Goal: Find specific page/section: Find specific page/section

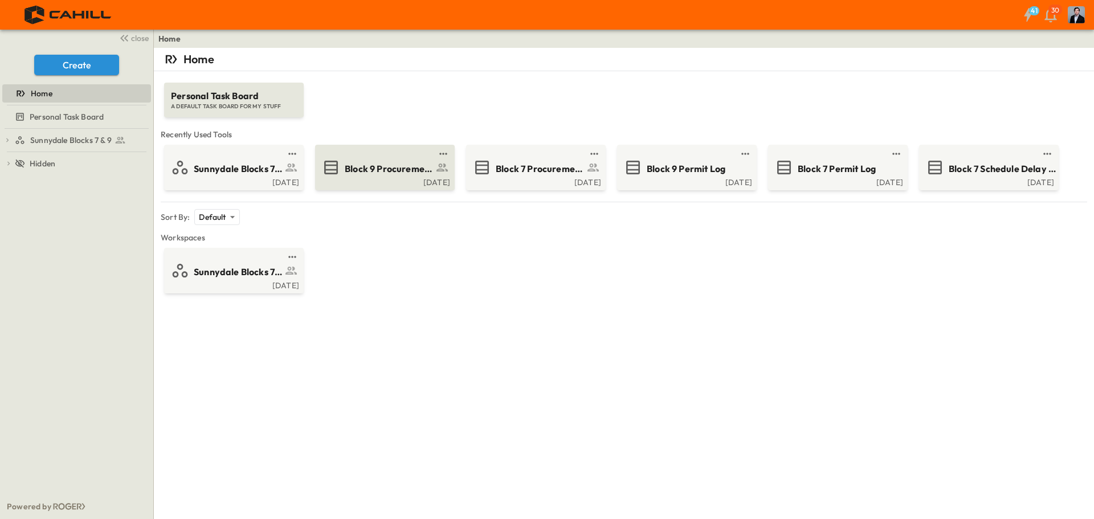
click at [376, 166] on span "Block 9 Procurement Log" at bounding box center [389, 168] width 88 height 13
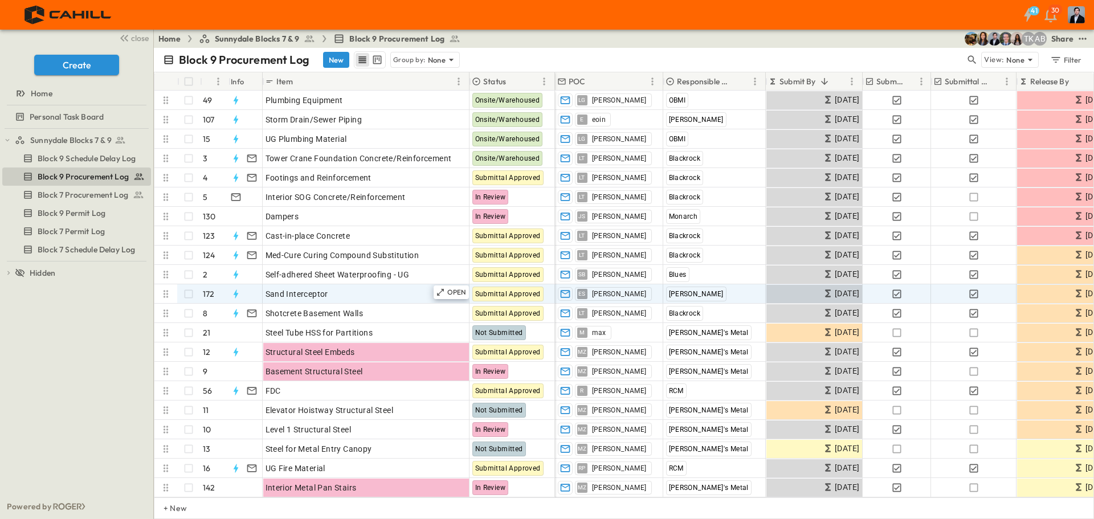
click at [164, 293] on icon at bounding box center [166, 293] width 5 height 7
click at [166, 292] on icon at bounding box center [165, 293] width 11 height 11
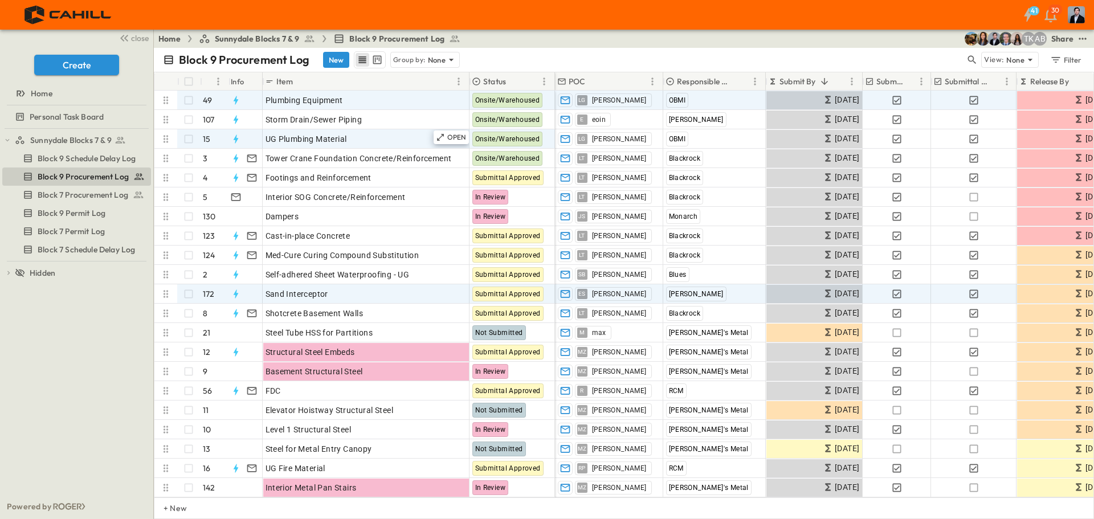
drag, startPoint x: 164, startPoint y: 100, endPoint x: 164, endPoint y: 135, distance: 34.8
click at [165, 133] on div "Plumbing Equipment 49 OPEN Plumbing Equipment Onsite/Warehoused Storm Drain/Sew…" at bounding box center [354, 324] width 401 height 466
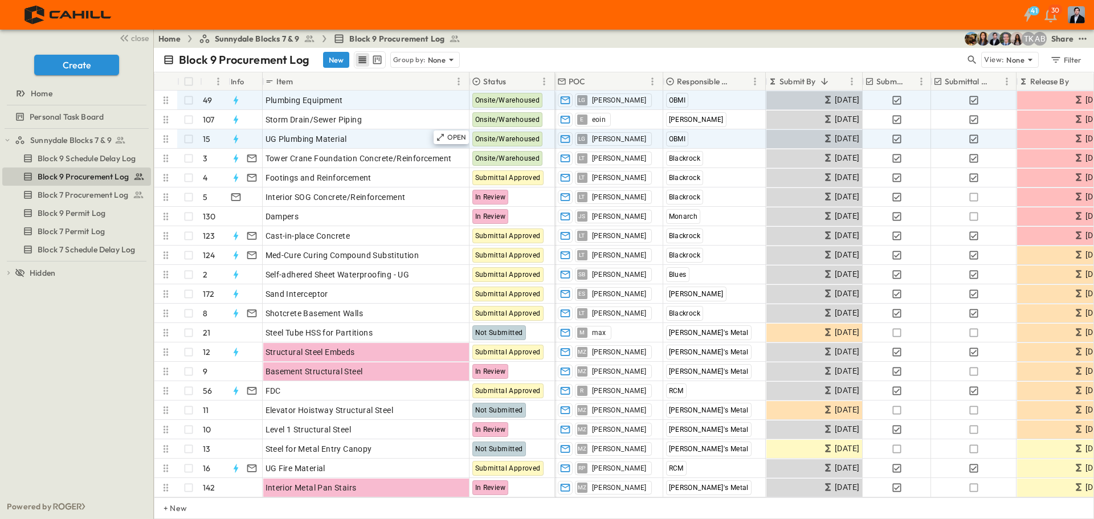
drag, startPoint x: 165, startPoint y: 123, endPoint x: 165, endPoint y: 139, distance: 16.0
click at [165, 139] on div "Plumbing Equipment 49 OPEN Plumbing Equipment Onsite/Warehoused Storm Drain/Sew…" at bounding box center [354, 324] width 401 height 466
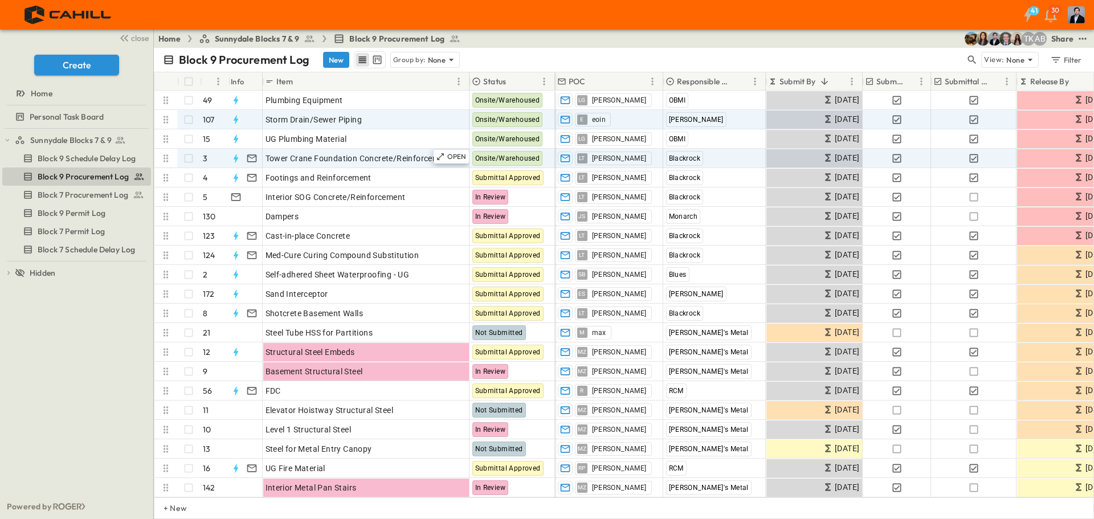
click at [165, 162] on icon at bounding box center [166, 157] width 5 height 7
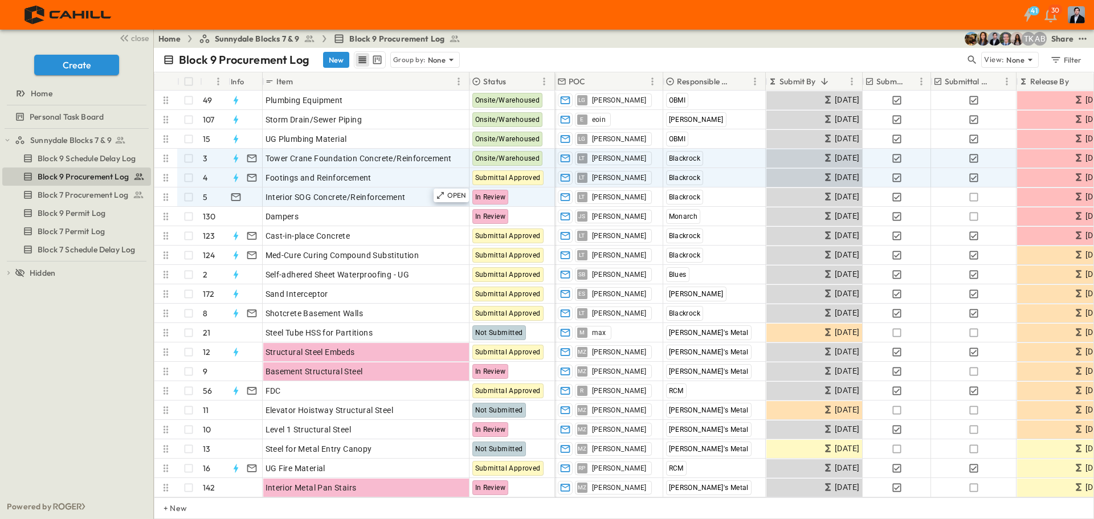
drag, startPoint x: 165, startPoint y: 158, endPoint x: 167, endPoint y: 189, distance: 31.4
click at [167, 184] on div "Plumbing Equipment 49 OPEN Plumbing Equipment Onsite/Warehoused Storm Drain/Sew…" at bounding box center [354, 324] width 401 height 466
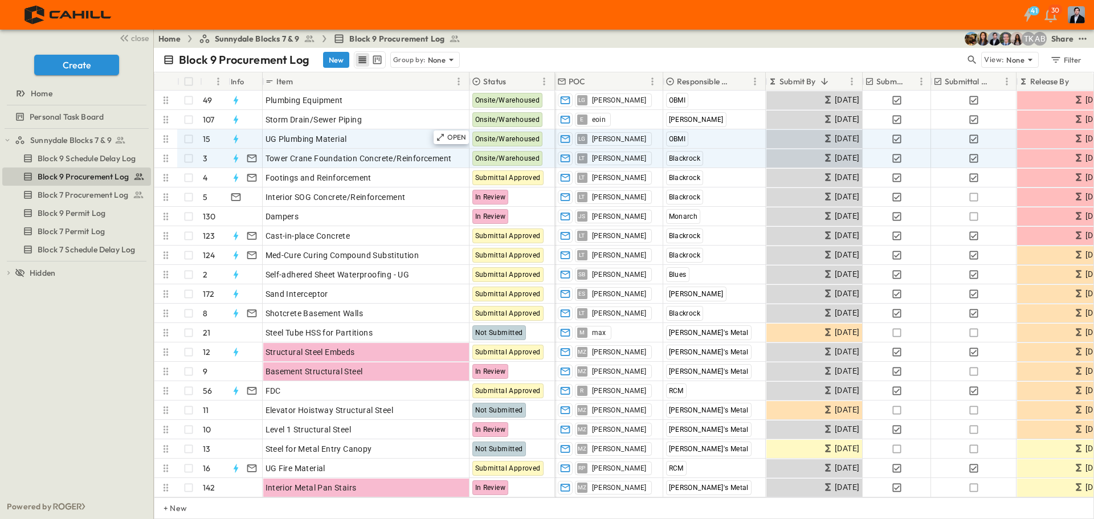
drag, startPoint x: 162, startPoint y: 178, endPoint x: 170, endPoint y: 139, distance: 39.6
click at [170, 139] on div "Plumbing Equipment 49 OPEN Plumbing Equipment Onsite/Warehoused Storm Drain/Sew…" at bounding box center [354, 324] width 401 height 466
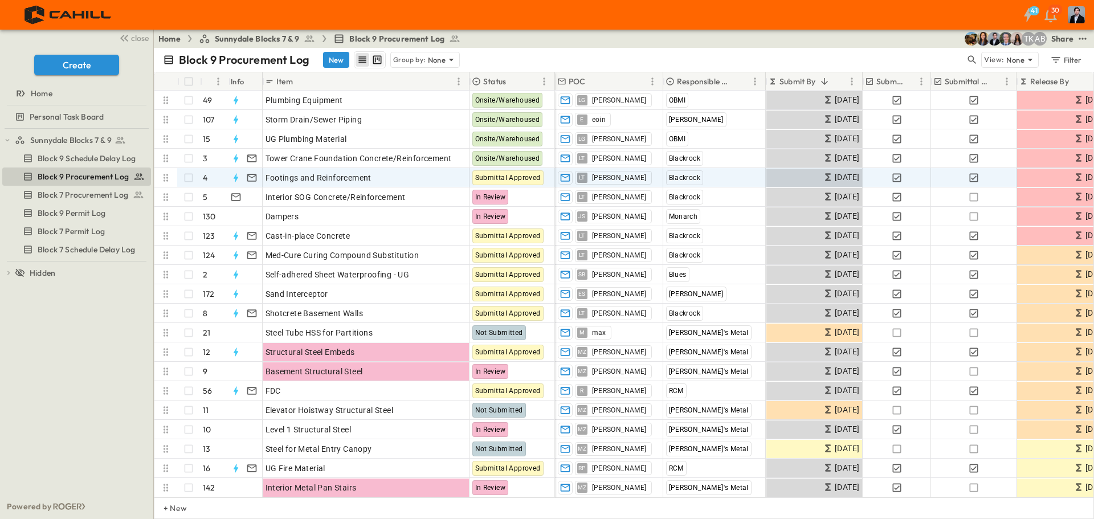
click at [376, 62] on icon "kanban view" at bounding box center [377, 59] width 11 height 11
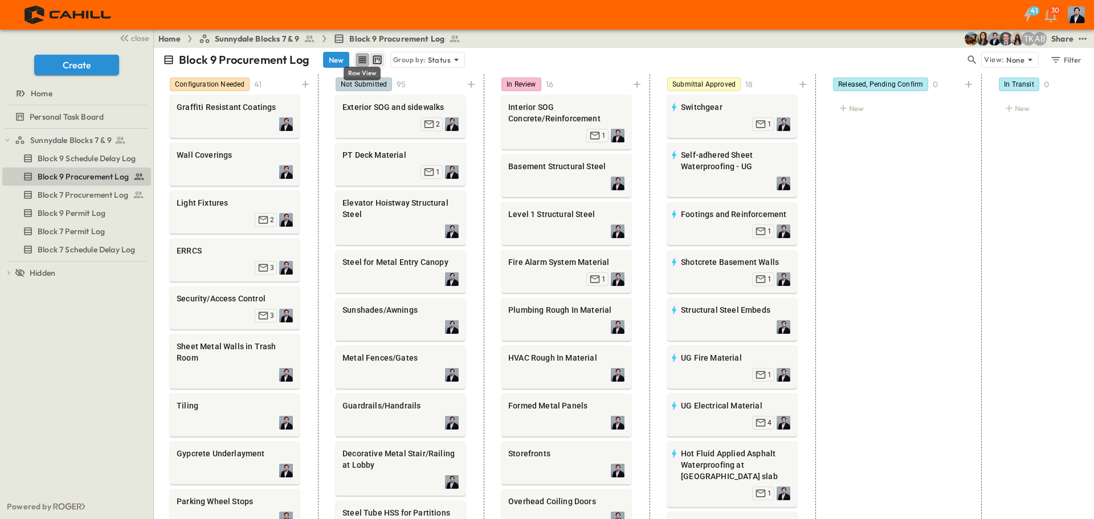
click at [361, 62] on icon "row view" at bounding box center [362, 59] width 11 height 11
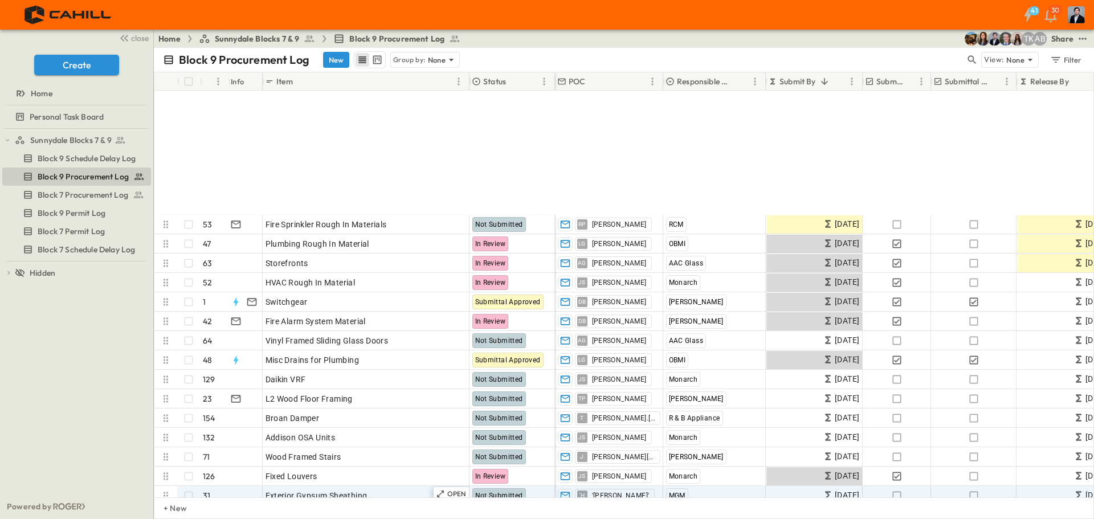
scroll to position [570, 0]
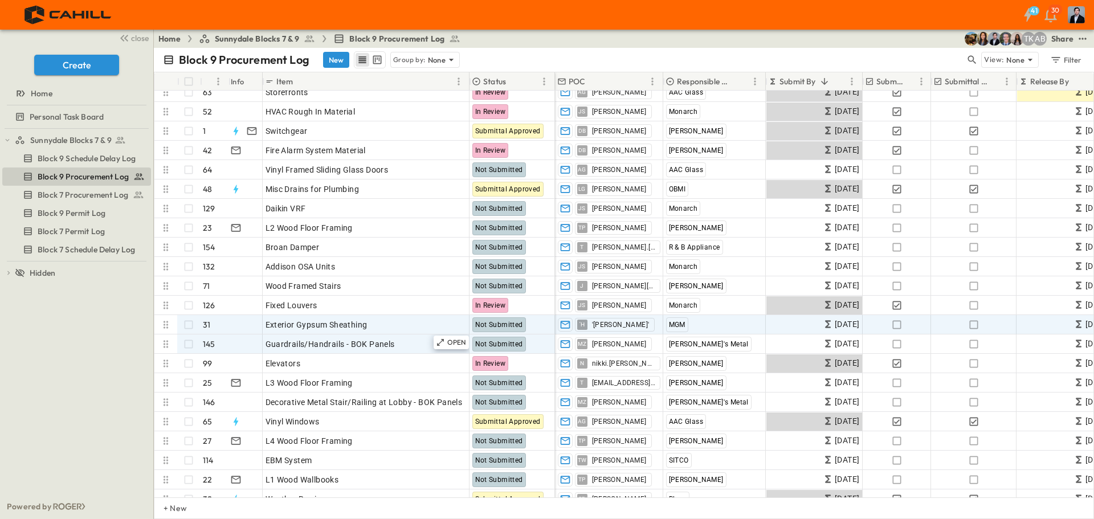
drag, startPoint x: 164, startPoint y: 324, endPoint x: 164, endPoint y: 352, distance: 28.5
click at [164, 352] on div "Fire Sprinkler Rough In Materials 53 OPEN Fire Sprinkler Rough In Materials Not…" at bounding box center [354, 296] width 401 height 504
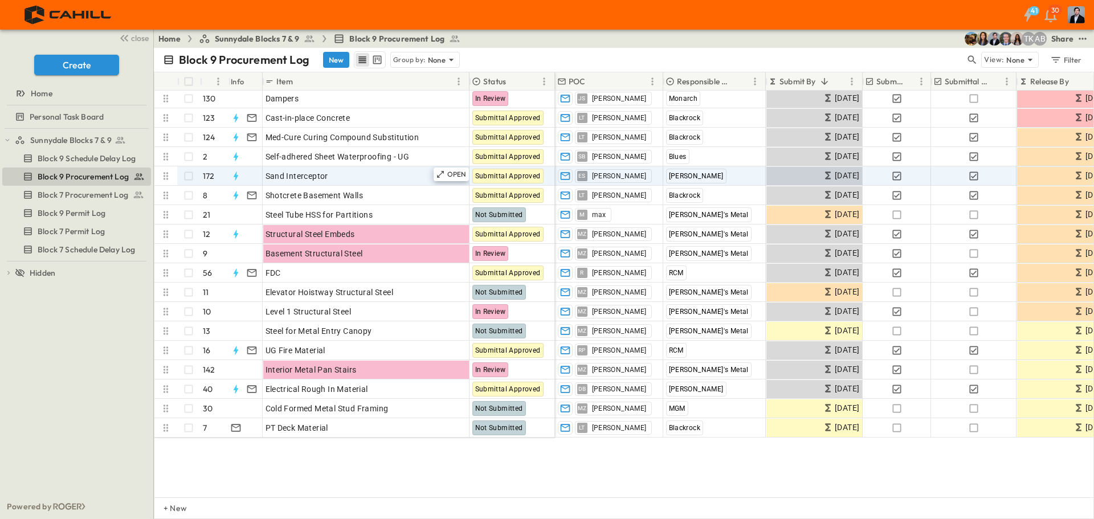
scroll to position [0, 0]
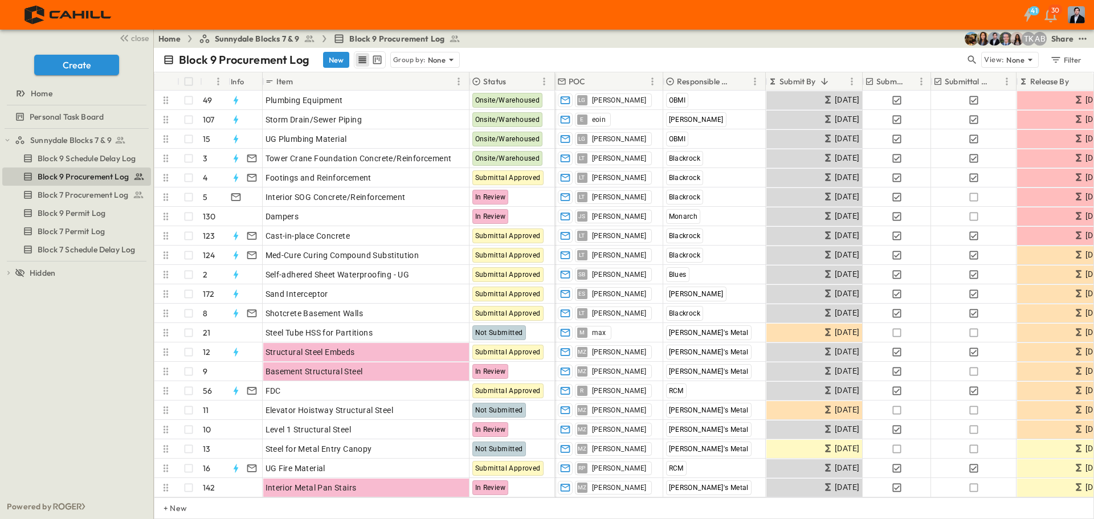
click at [203, 81] on icon at bounding box center [200, 81] width 11 height 11
click at [205, 79] on icon at bounding box center [200, 81] width 11 height 11
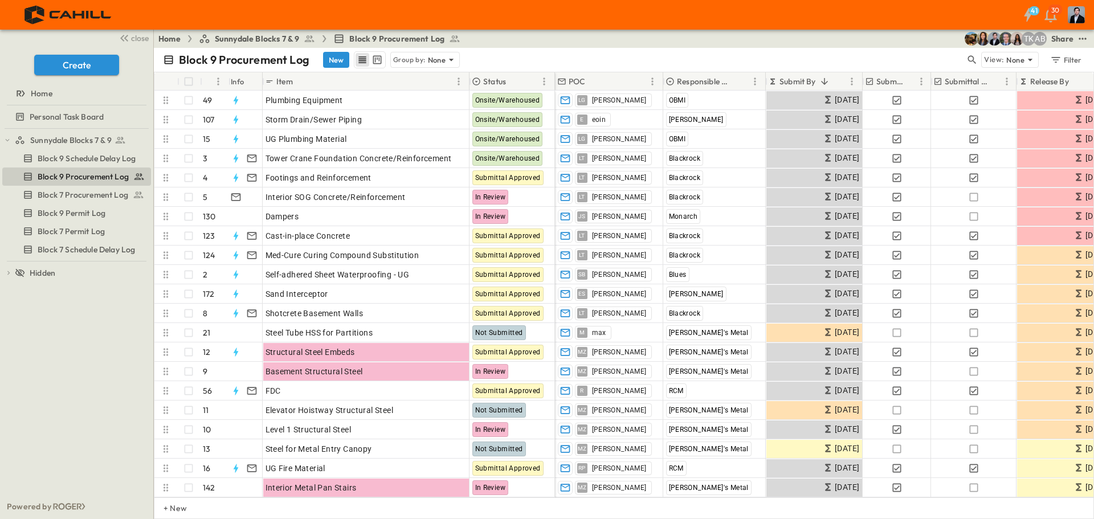
click at [205, 79] on icon at bounding box center [200, 81] width 11 height 11
click at [202, 81] on icon at bounding box center [200, 81] width 11 height 11
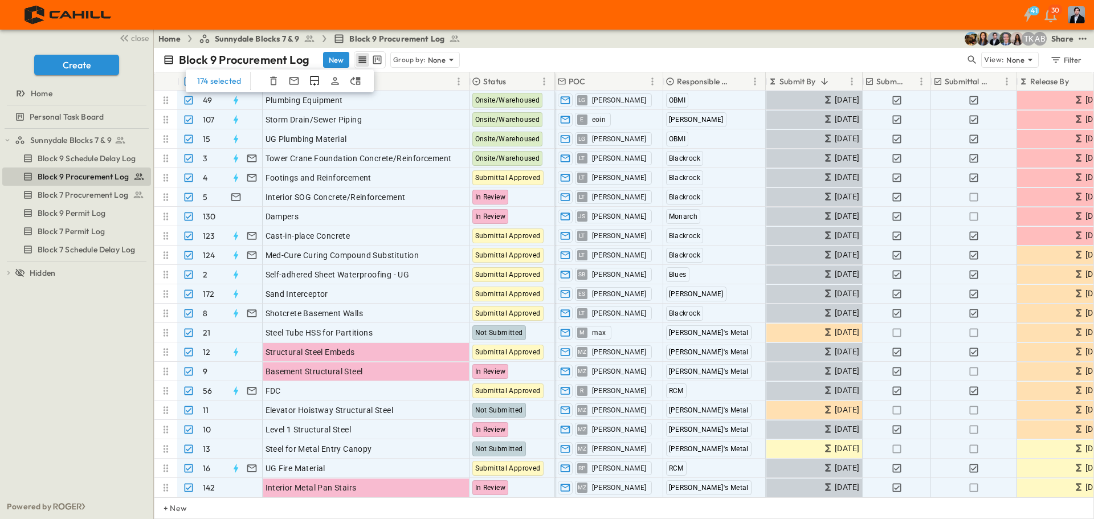
click at [176, 76] on icon at bounding box center [178, 81] width 11 height 11
click at [173, 76] on icon at bounding box center [178, 81] width 11 height 11
click at [212, 81] on p "174 selected" at bounding box center [219, 80] width 44 height 11
click at [202, 81] on p "174 selected" at bounding box center [219, 80] width 44 height 11
click at [161, 84] on div at bounding box center [166, 81] width 18 height 18
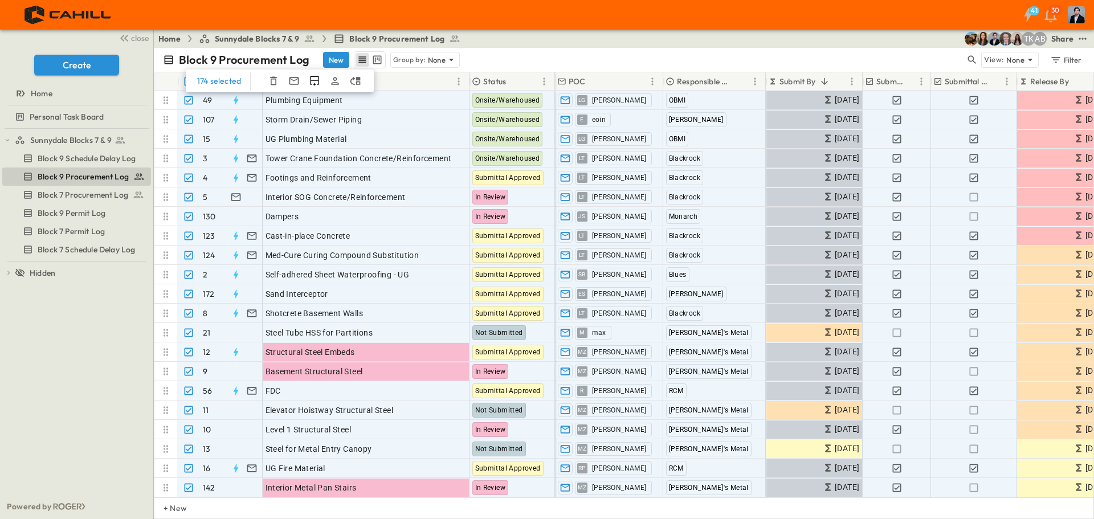
click at [398, 77] on div "Item" at bounding box center [358, 81] width 187 height 18
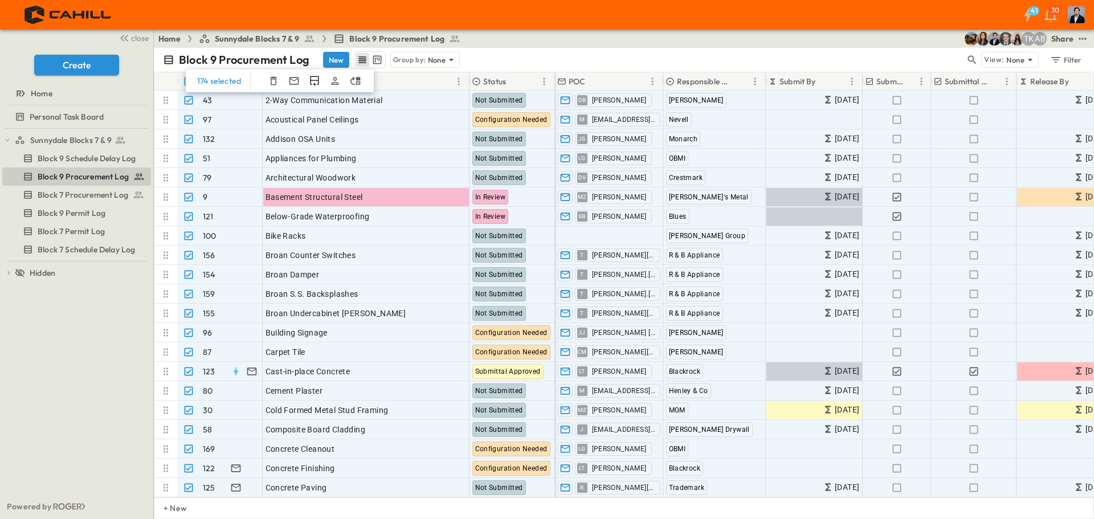
click at [219, 81] on p "174 selected" at bounding box center [219, 80] width 44 height 11
click at [169, 73] on div at bounding box center [166, 81] width 18 height 18
click at [374, 62] on icon "kanban view" at bounding box center [377, 59] width 11 height 11
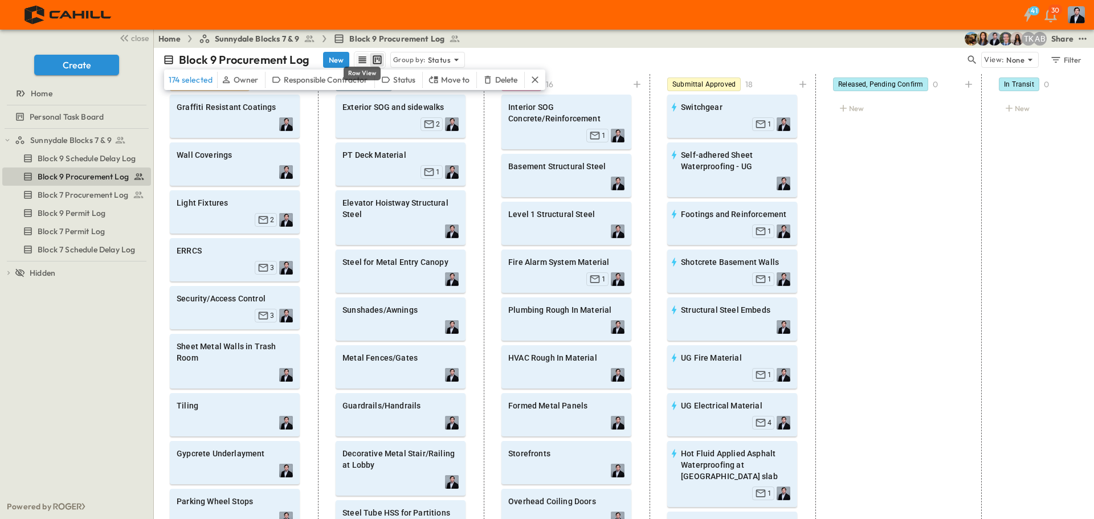
click at [362, 63] on icon "row view" at bounding box center [362, 59] width 11 height 11
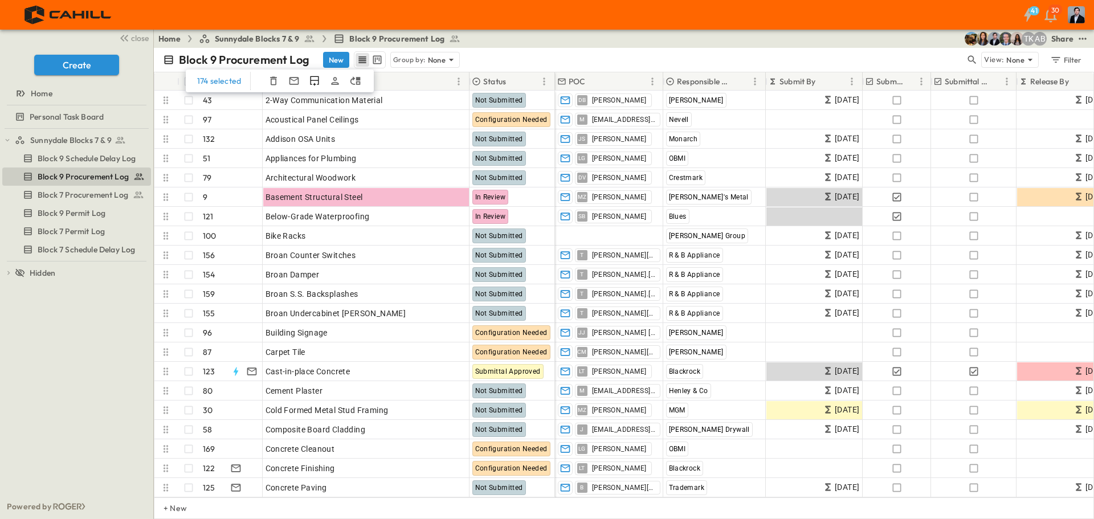
click at [418, 78] on div "Item" at bounding box center [358, 81] width 187 height 18
click at [459, 80] on icon "Menu" at bounding box center [458, 81] width 11 height 11
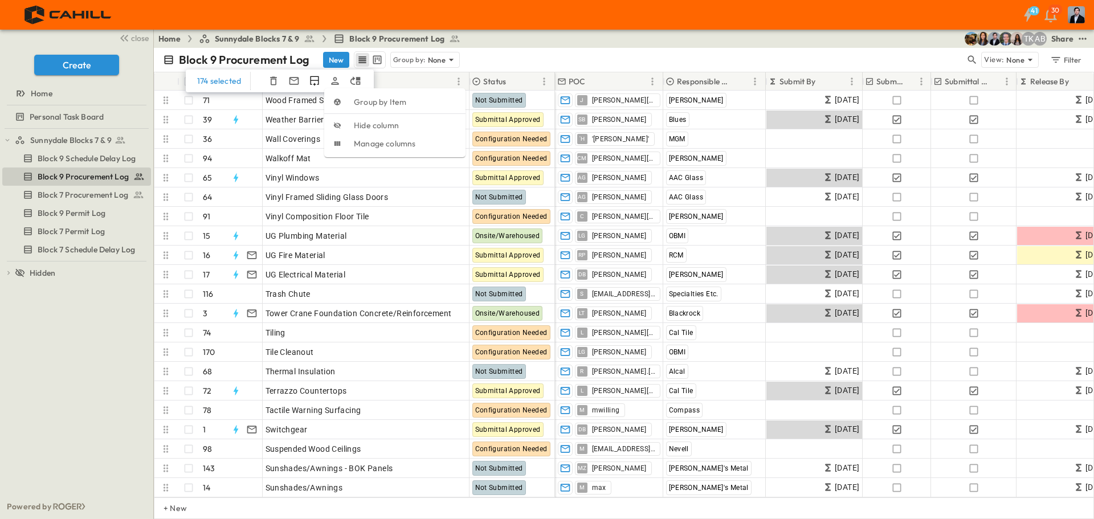
click at [546, 55] on div "Block 9 Procurement Log New Group by: None" at bounding box center [564, 59] width 802 height 17
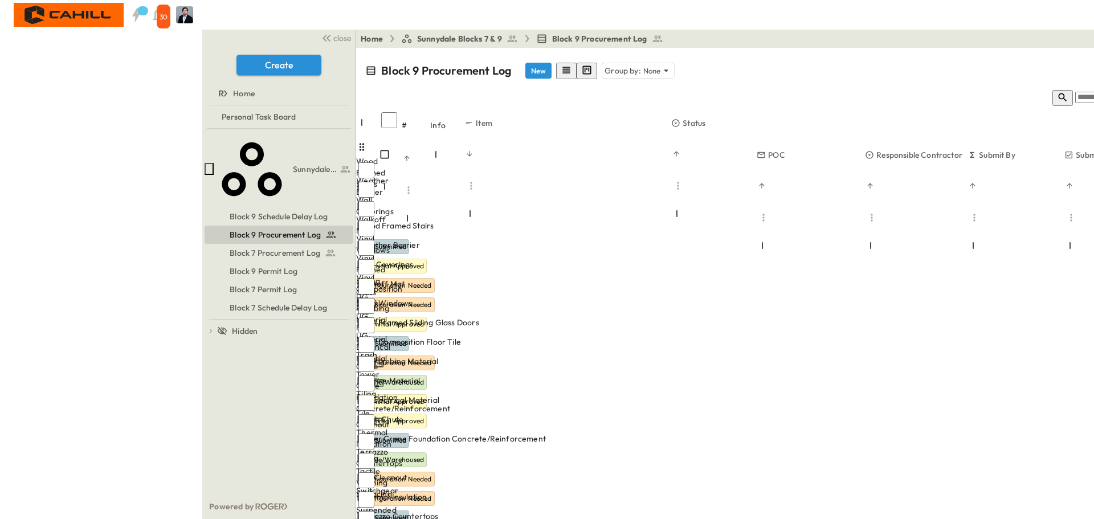
click at [379, 181] on icon at bounding box center [384, 186] width 11 height 11
click at [402, 184] on button "Menu" at bounding box center [409, 191] width 14 height 14
click at [164, 108] on span "Group by #" at bounding box center [184, 113] width 41 height 10
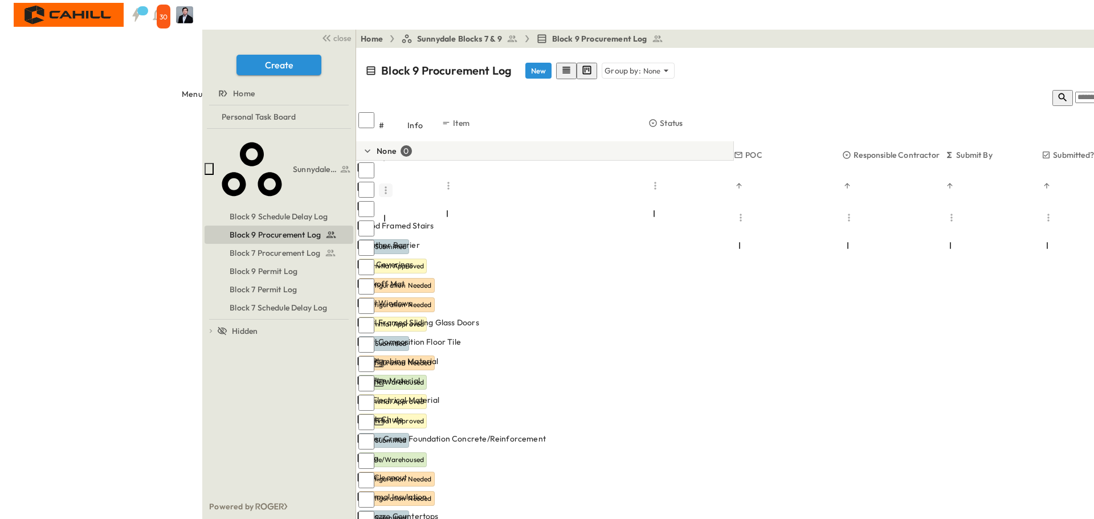
click at [380, 185] on icon "Menu" at bounding box center [385, 190] width 11 height 11
click at [136, 154] on span "Manage columns" at bounding box center [164, 159] width 62 height 10
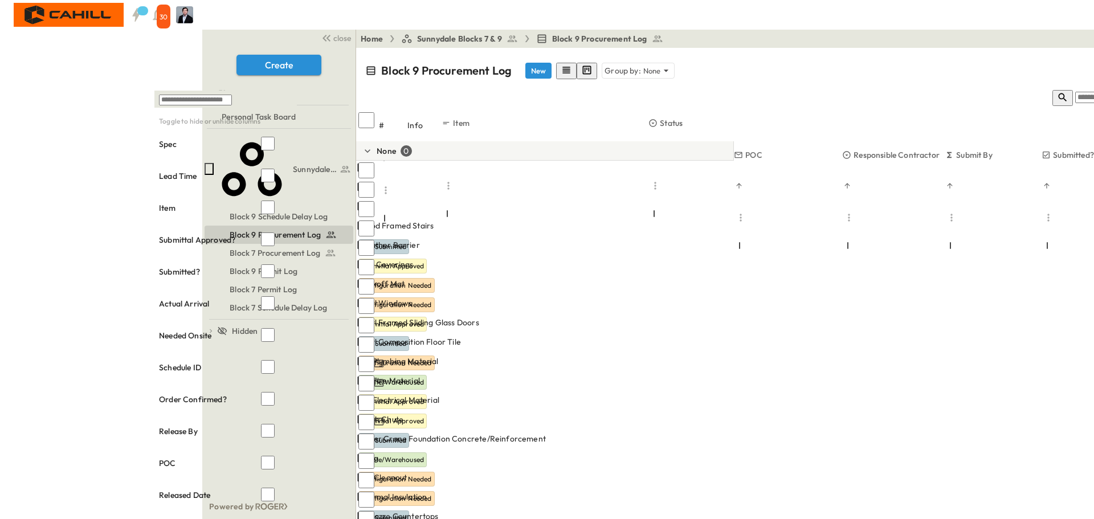
click at [518, 60] on div "Block 9 Procurement Log New Group by: None" at bounding box center [826, 70] width 922 height 39
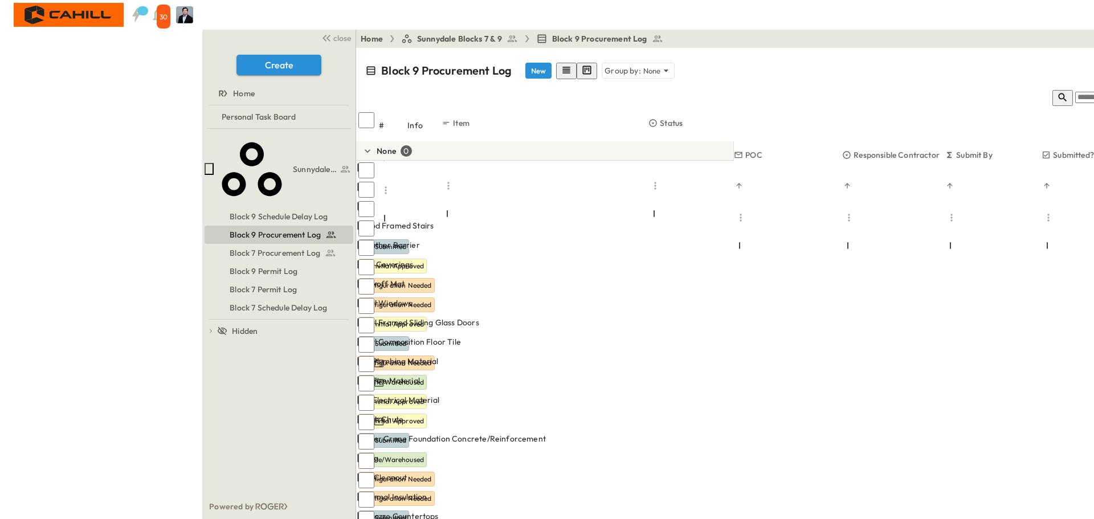
click at [356, 181] on icon at bounding box center [361, 186] width 11 height 11
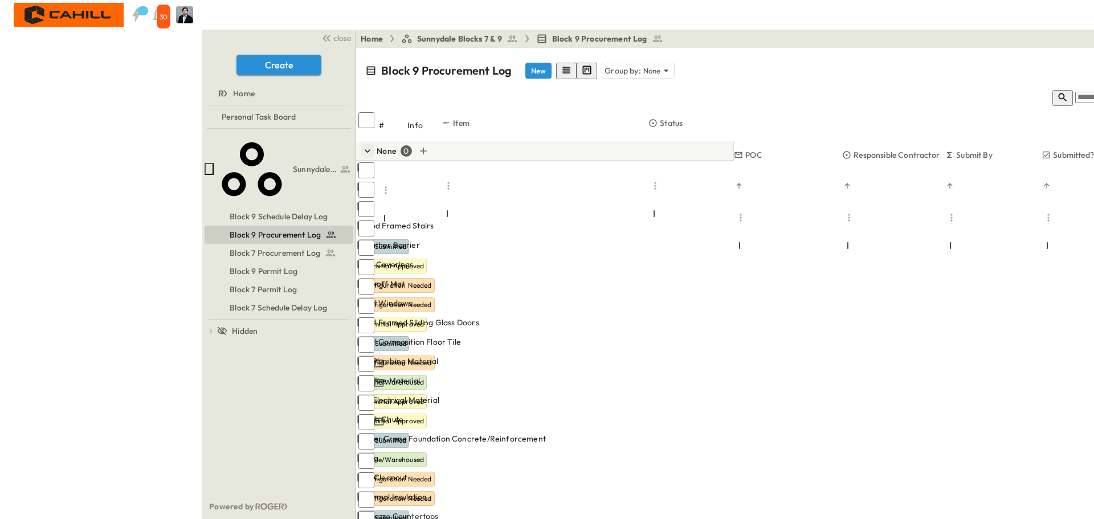
click at [365, 149] on icon "button" at bounding box center [368, 150] width 6 height 3
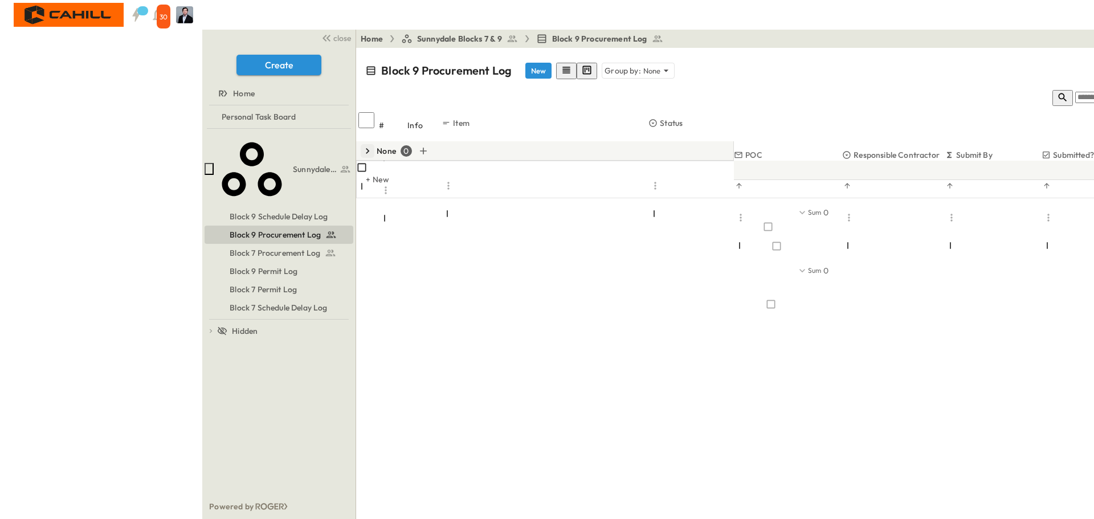
click at [366, 148] on icon "button" at bounding box center [367, 151] width 3 height 6
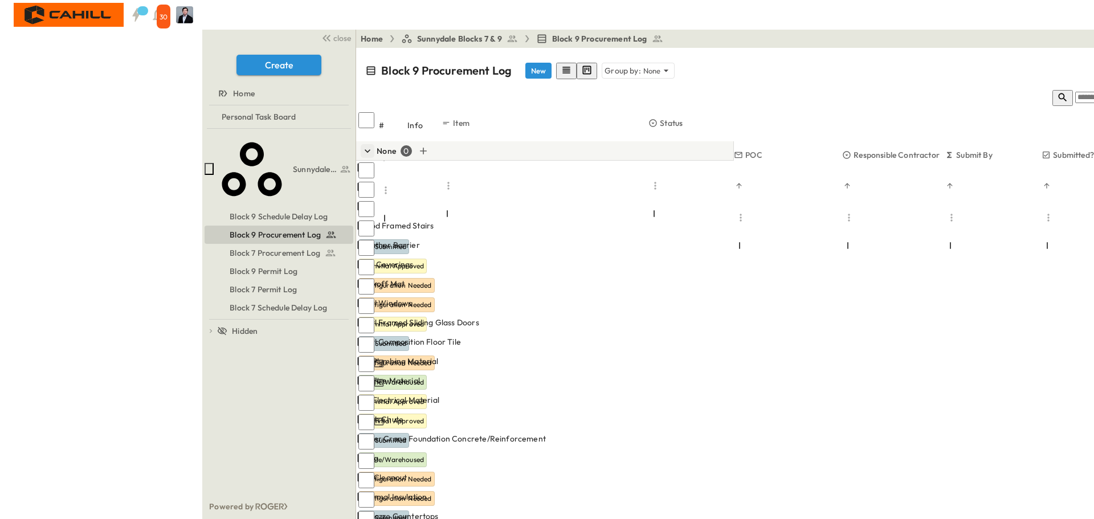
click at [356, 181] on icon at bounding box center [361, 186] width 11 height 11
click at [557, 59] on div "Block 9 Procurement Log New Group by: None" at bounding box center [826, 70] width 922 height 39
click at [643, 65] on p "None" at bounding box center [652, 70] width 18 height 11
click at [512, 58] on div "Block 9 Procurement Log New Group by: None" at bounding box center [826, 70] width 922 height 39
click at [365, 65] on icon at bounding box center [370, 70] width 11 height 11
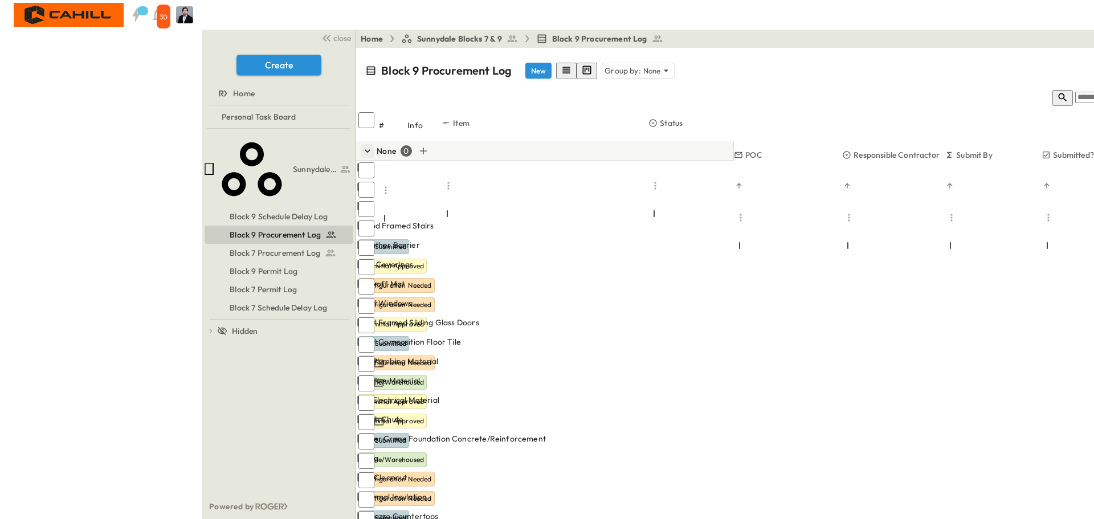
click at [356, 181] on icon at bounding box center [361, 186] width 11 height 11
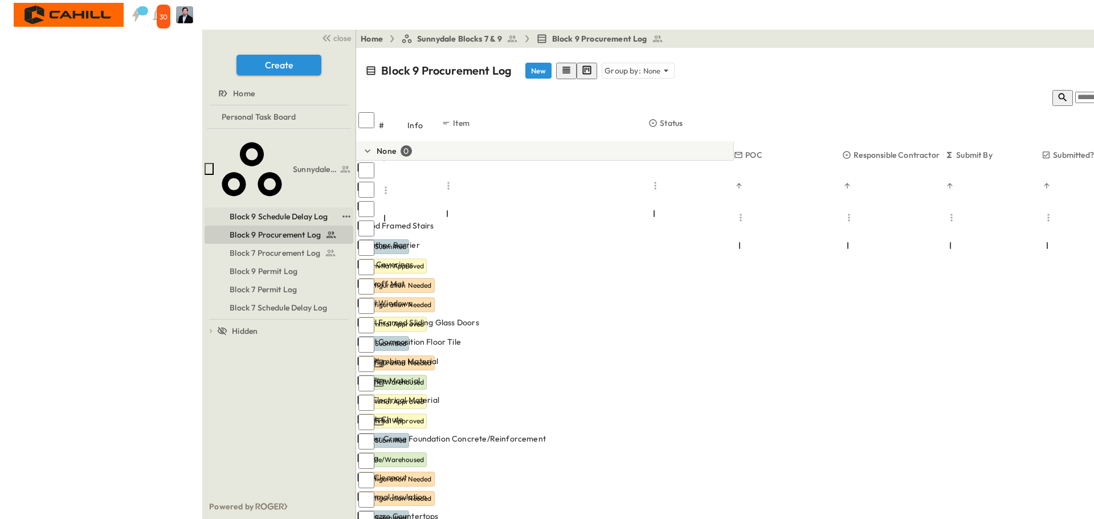
click at [230, 211] on span "Block 9 Schedule Delay Log" at bounding box center [279, 216] width 98 height 11
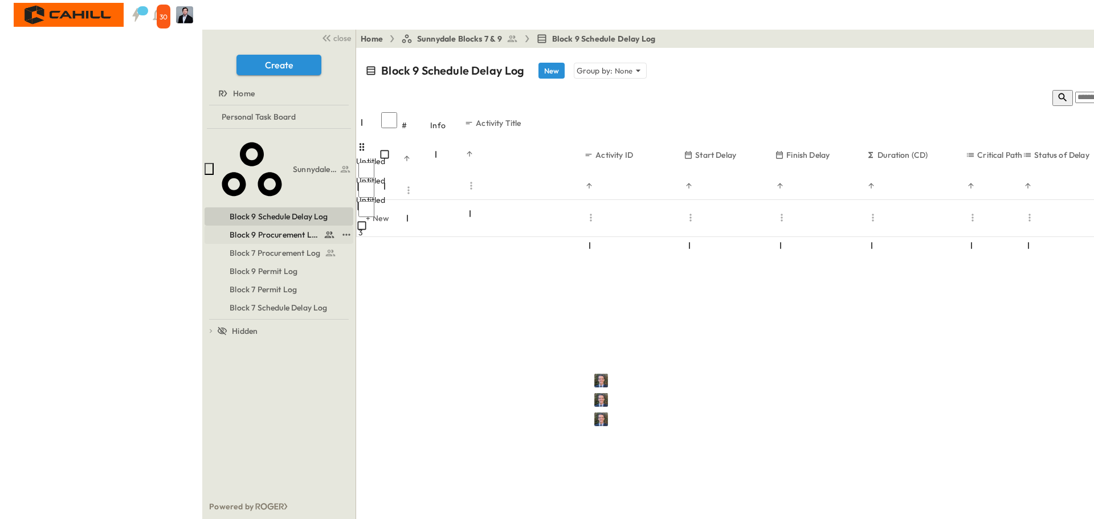
click at [230, 229] on span "Block 9 Procurement Log" at bounding box center [274, 234] width 89 height 11
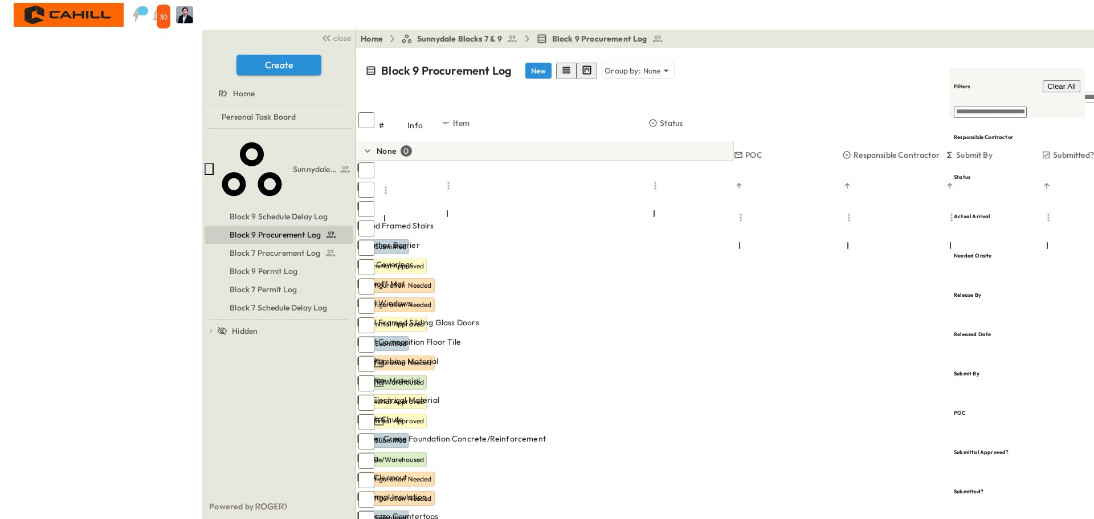
click at [608, 46] on div "Home Sunnydale Blocks 7 & 9 Block 9 Procurement Log AB TK Share" at bounding box center [826, 39] width 940 height 18
